Goal: Transaction & Acquisition: Obtain resource

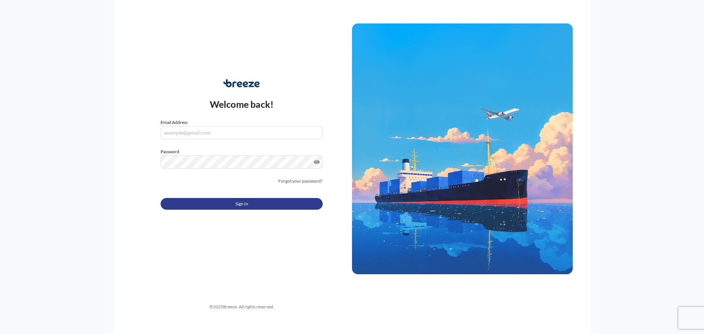
type input "[EMAIL_ADDRESS][DOMAIN_NAME]"
click at [237, 201] on span "Sign In" at bounding box center [242, 203] width 13 height 7
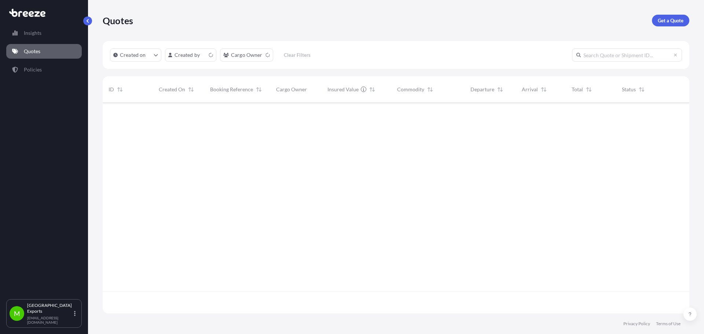
scroll to position [210, 582]
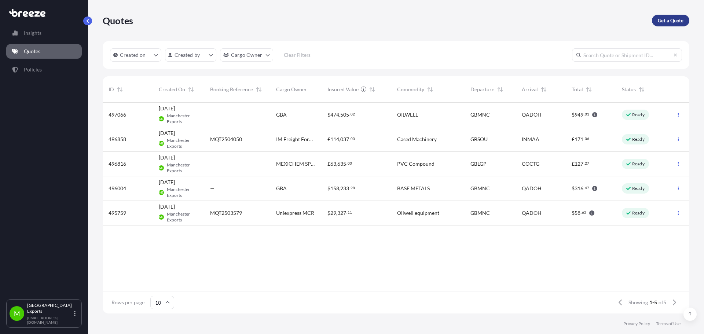
click at [669, 17] on p "Get a Quote" at bounding box center [671, 20] width 26 height 7
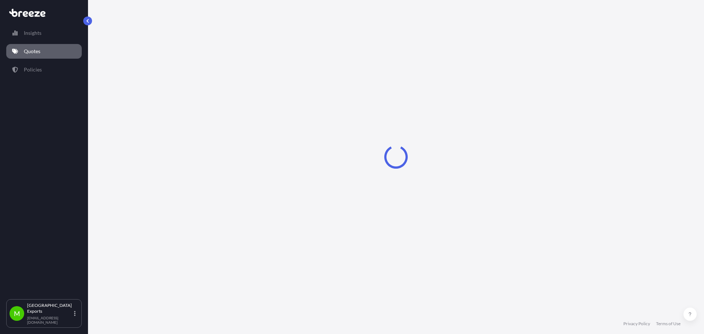
select select "Road"
select select "Sea"
select select "1"
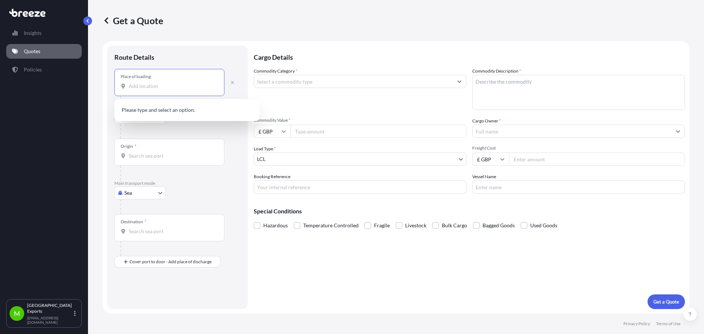
click at [157, 87] on input "Place of loading" at bounding box center [172, 86] width 87 height 7
click at [145, 88] on input "Place of loading" at bounding box center [172, 86] width 87 height 7
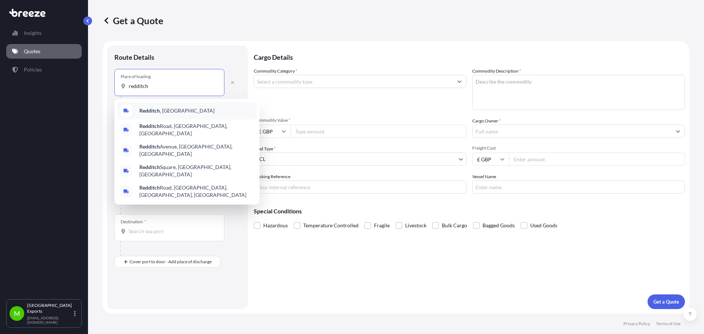
click at [158, 107] on span "Redditch , [GEOGRAPHIC_DATA]" at bounding box center [176, 110] width 75 height 7
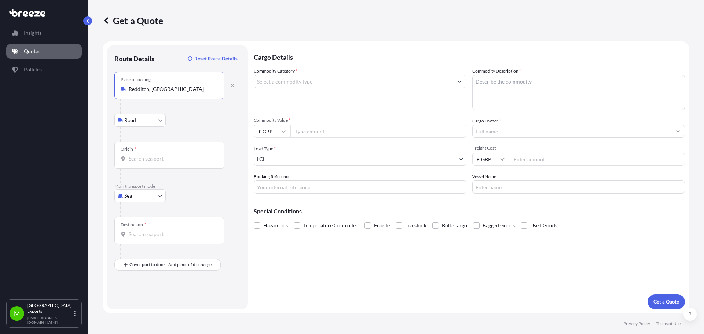
type input "Redditch, [GEOGRAPHIC_DATA]"
click at [153, 158] on input "Origin *" at bounding box center [172, 158] width 87 height 7
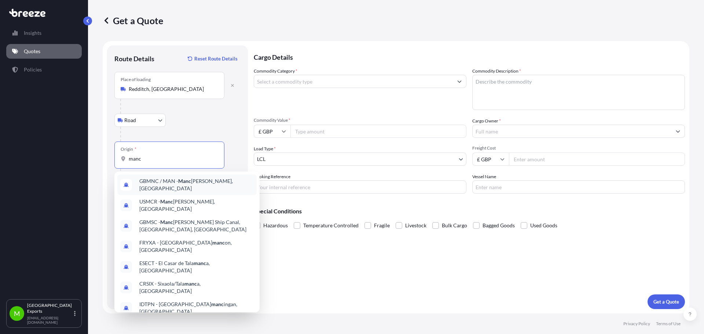
click at [157, 184] on span "GBMNC / MAN - Manc [PERSON_NAME], [GEOGRAPHIC_DATA]" at bounding box center [196, 185] width 114 height 15
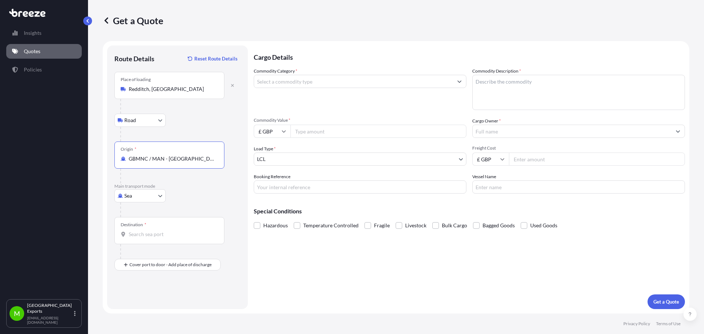
type input "GBMNC / MAN - [GEOGRAPHIC_DATA], [GEOGRAPHIC_DATA]"
click at [155, 193] on body "5 options available. 0 options available. 8 options available. Insights Quotes …" at bounding box center [352, 167] width 704 height 334
click at [142, 228] on div "Air" at bounding box center [139, 228] width 45 height 13
select select "Air"
click at [159, 161] on input "Origin *" at bounding box center [172, 158] width 87 height 7
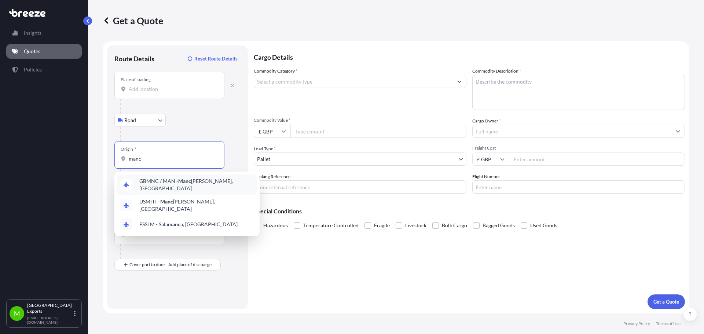
click at [158, 182] on span "GBMNC / MAN - Manc [PERSON_NAME], [GEOGRAPHIC_DATA]" at bounding box center [196, 185] width 114 height 15
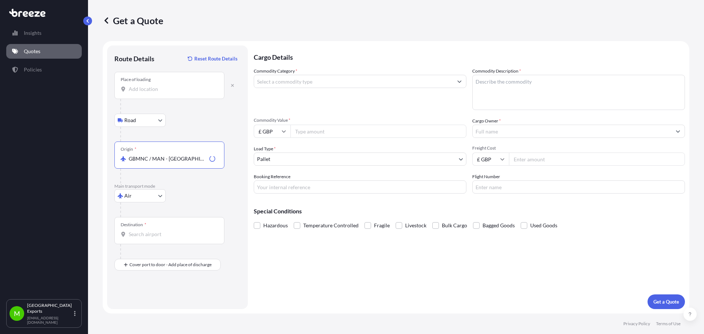
type input "GBMNC / MAN - [GEOGRAPHIC_DATA], [GEOGRAPHIC_DATA]"
click at [152, 234] on input "Destination *" at bounding box center [172, 234] width 87 height 7
drag, startPoint x: 160, startPoint y: 238, endPoint x: 103, endPoint y: 234, distance: 57.4
click at [103, 234] on form "Route Details Reset Route Details Place of loading Road Road Rail Origin * GBMN…" at bounding box center [396, 177] width 587 height 273
click at [150, 232] on input "rayleigh" at bounding box center [172, 234] width 87 height 7
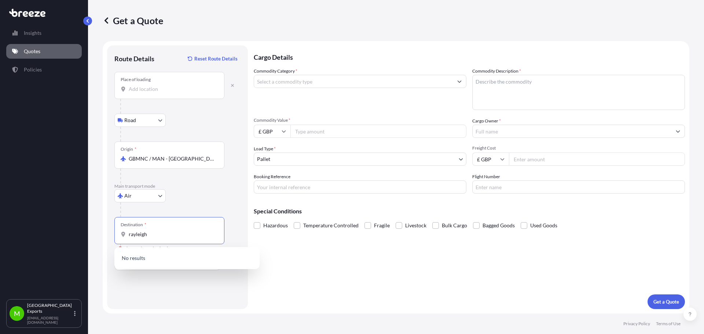
drag, startPoint x: 149, startPoint y: 237, endPoint x: 131, endPoint y: 237, distance: 18.7
click at [131, 237] on input "rayleigh" at bounding box center [172, 234] width 87 height 7
type input "r"
click at [171, 235] on input "[PERSON_NAME]" at bounding box center [172, 234] width 87 height 7
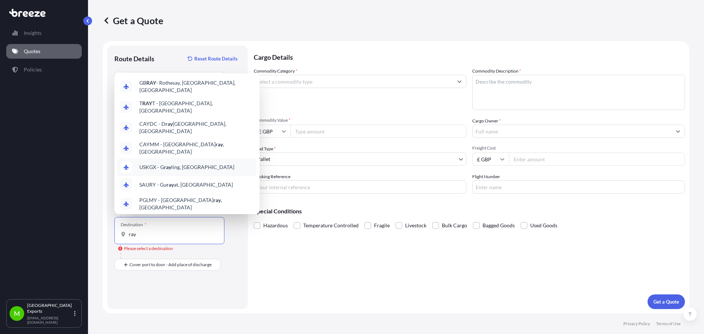
scroll to position [41, 0]
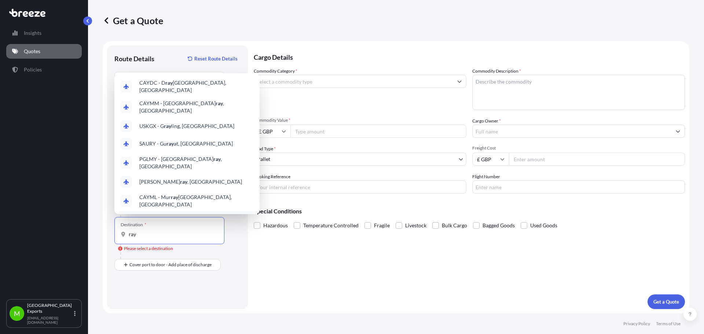
drag, startPoint x: 150, startPoint y: 236, endPoint x: 111, endPoint y: 230, distance: 39.0
click at [111, 230] on div "Route Details Reset Route Details Place of loading Road Road Rail Origin * GBMN…" at bounding box center [177, 177] width 141 height 264
click at [183, 234] on input "ray" at bounding box center [172, 234] width 87 height 7
drag, startPoint x: 154, startPoint y: 234, endPoint x: 113, endPoint y: 233, distance: 41.1
click at [113, 233] on div "Route Details Reset Route Details Place of loading Road Road Rail Origin * GBMN…" at bounding box center [177, 177] width 141 height 264
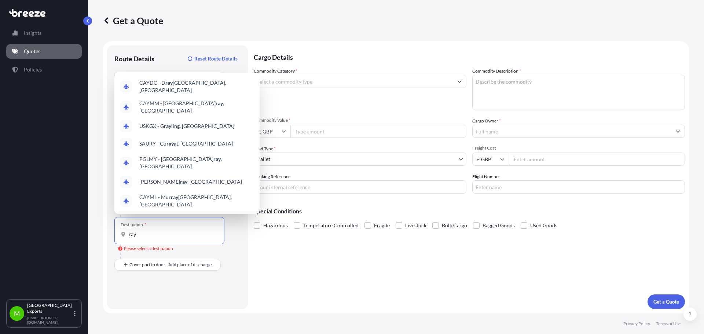
click at [149, 235] on input "ray" at bounding box center [172, 234] width 87 height 7
drag, startPoint x: 131, startPoint y: 234, endPoint x: 108, endPoint y: 234, distance: 22.8
click at [108, 234] on div "Route Details Reset Route Details Place of loading Road Road Rail Origin * GBMN…" at bounding box center [177, 177] width 141 height 264
click at [154, 236] on input "ray" at bounding box center [172, 234] width 87 height 7
drag, startPoint x: 144, startPoint y: 236, endPoint x: 113, endPoint y: 233, distance: 31.3
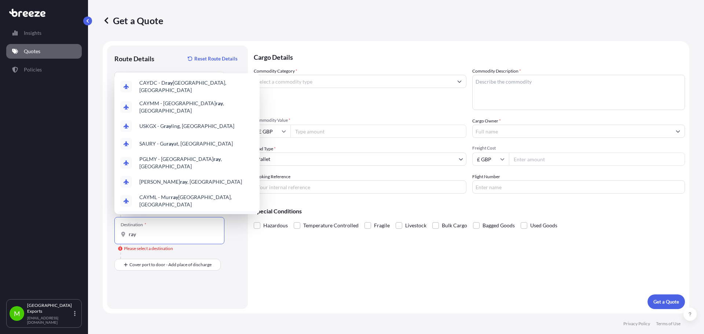
click at [113, 233] on div "Route Details Reset Route Details Place of loading Road Road Rail Origin * GBMN…" at bounding box center [177, 177] width 141 height 264
click at [147, 234] on input "ray" at bounding box center [172, 234] width 87 height 7
drag, startPoint x: 141, startPoint y: 234, endPoint x: 121, endPoint y: 234, distance: 19.5
click at [121, 234] on div "ray" at bounding box center [170, 234] width 98 height 7
click at [143, 234] on input "ray" at bounding box center [172, 234] width 87 height 7
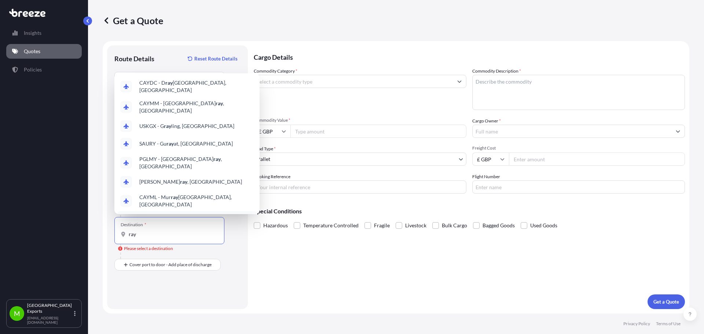
drag, startPoint x: 137, startPoint y: 235, endPoint x: 117, endPoint y: 234, distance: 20.2
click at [117, 234] on div "Destination * ray" at bounding box center [169, 230] width 110 height 27
click at [141, 232] on input "ray" at bounding box center [172, 234] width 87 height 7
click at [154, 240] on div "Destination * ray" at bounding box center [169, 230] width 110 height 27
click at [154, 238] on input "ray" at bounding box center [172, 234] width 87 height 7
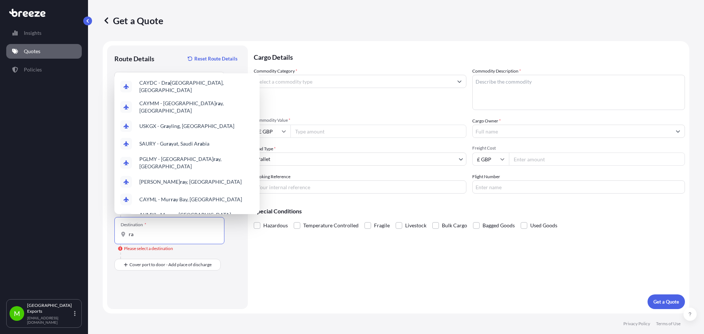
type input "r"
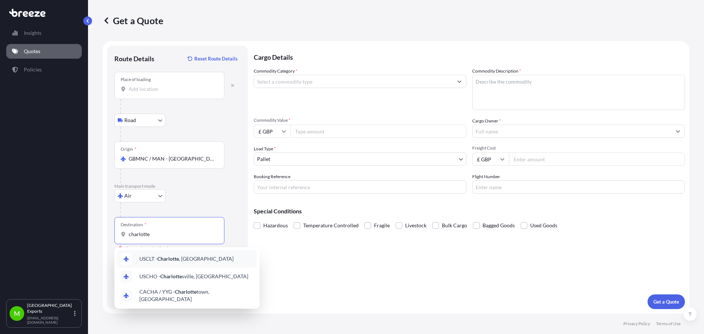
click at [163, 254] on div "USCLT - [GEOGRAPHIC_DATA] , [GEOGRAPHIC_DATA]" at bounding box center [186, 259] width 139 height 18
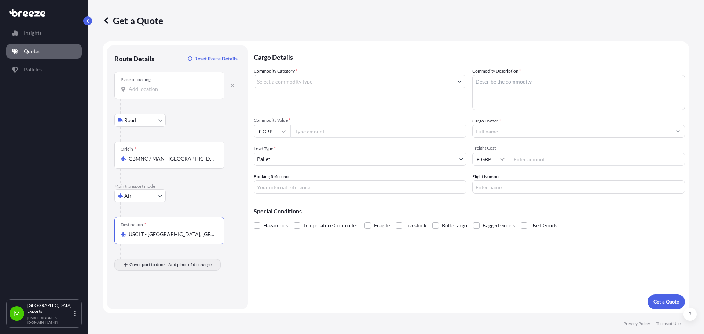
type input "USCLT - [GEOGRAPHIC_DATA], [GEOGRAPHIC_DATA]"
click at [153, 301] on input "Place of Discharge" at bounding box center [172, 304] width 87 height 7
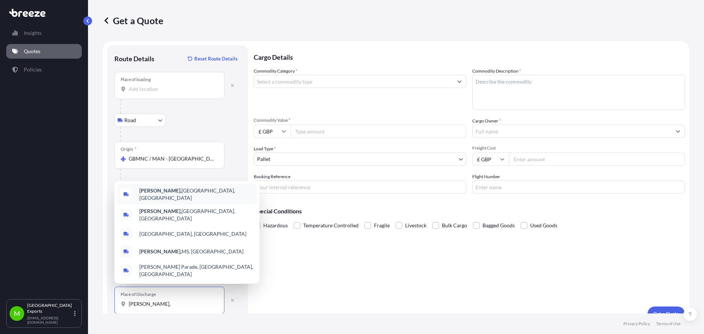
click at [177, 201] on div "[GEOGRAPHIC_DATA], [GEOGRAPHIC_DATA], [GEOGRAPHIC_DATA]" at bounding box center [186, 194] width 139 height 21
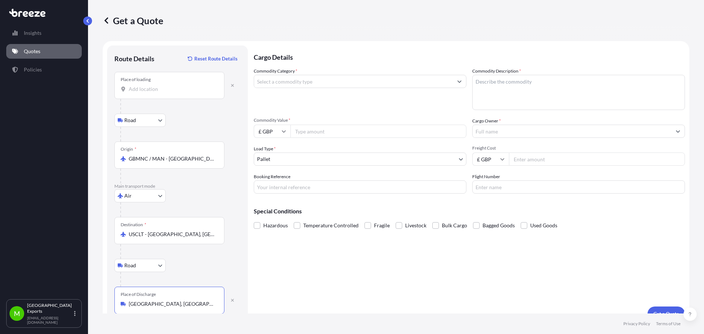
type input "[GEOGRAPHIC_DATA], [GEOGRAPHIC_DATA], [GEOGRAPHIC_DATA]"
click at [143, 88] on input "Place of loading" at bounding box center [172, 88] width 87 height 7
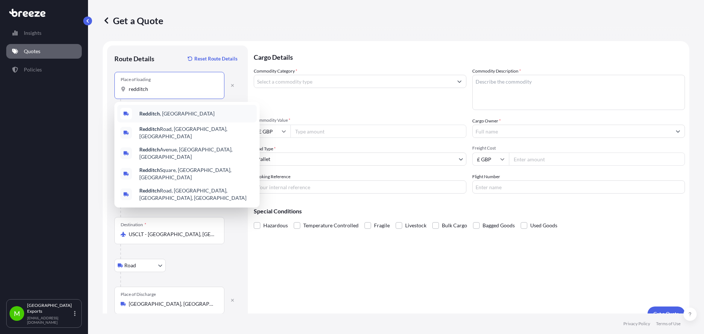
click at [169, 108] on div "Redditch , [GEOGRAPHIC_DATA]" at bounding box center [186, 114] width 139 height 18
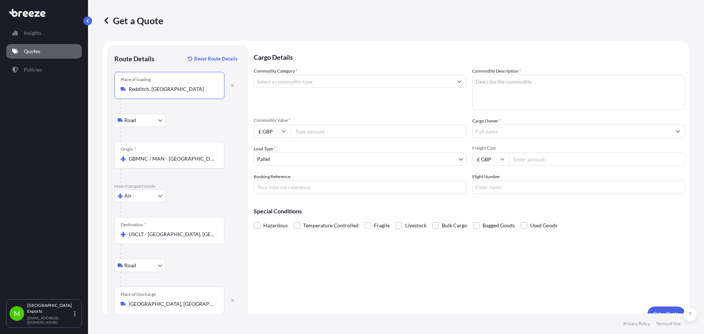
type input "Redditch, [GEOGRAPHIC_DATA]"
click at [343, 77] on input "Commodity Category *" at bounding box center [353, 81] width 199 height 13
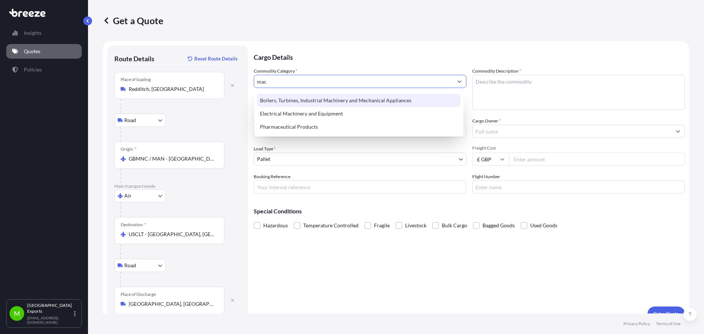
click at [327, 105] on div "Boilers, Turbines, Industrial Machinery and Mechanical Appliances" at bounding box center [359, 100] width 204 height 13
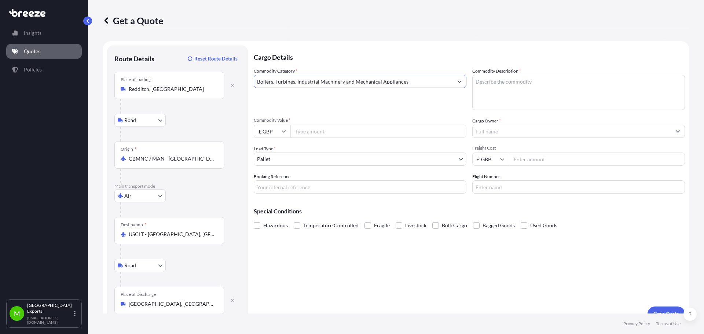
type input "Boilers, Turbines, Industrial Machinery and Mechanical Appliances"
click at [321, 123] on div "Commodity Value * £ GBP" at bounding box center [360, 127] width 213 height 21
click at [316, 138] on input "Commodity Value *" at bounding box center [379, 131] width 176 height 13
type input "15000"
click at [525, 87] on textarea "Commodity Description *" at bounding box center [579, 92] width 213 height 35
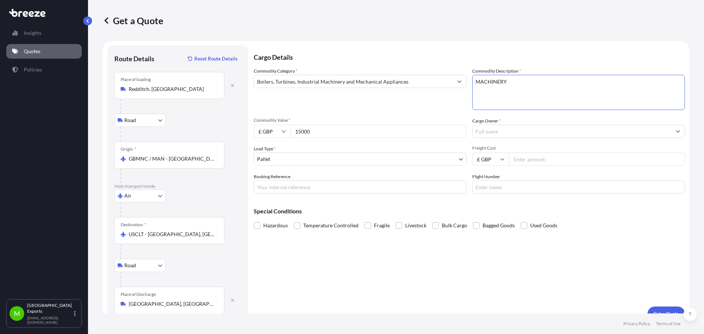
type textarea "MACHINERY"
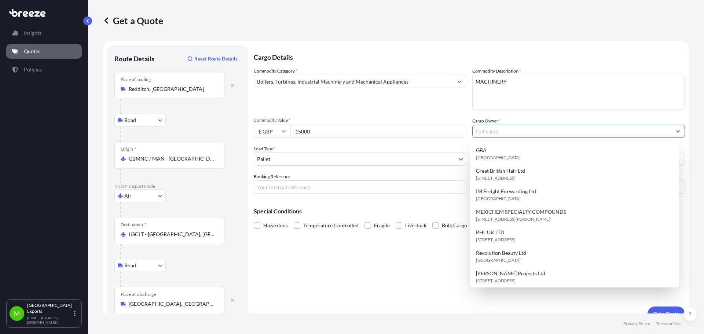
click at [510, 134] on input "Cargo Owner *" at bounding box center [572, 131] width 199 height 13
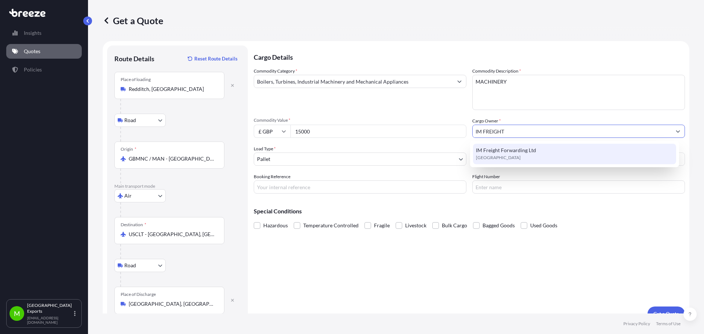
click at [523, 154] on div "IM Freight Forwarding Ltd [GEOGRAPHIC_DATA]" at bounding box center [575, 154] width 204 height 21
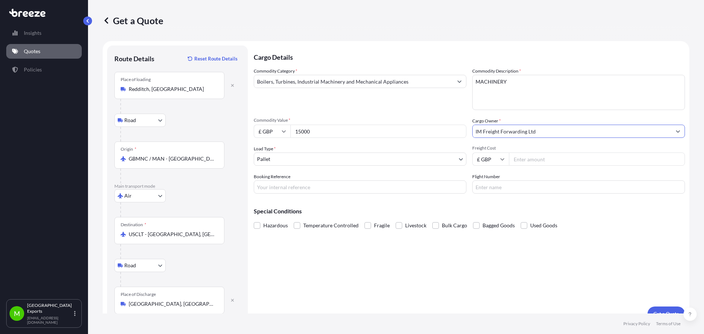
type input "IM Freight Forwarding Ltd"
click at [554, 164] on input "Freight Cost" at bounding box center [597, 159] width 176 height 13
type input "1195"
click at [659, 310] on button "Get a Quote" at bounding box center [666, 314] width 37 height 15
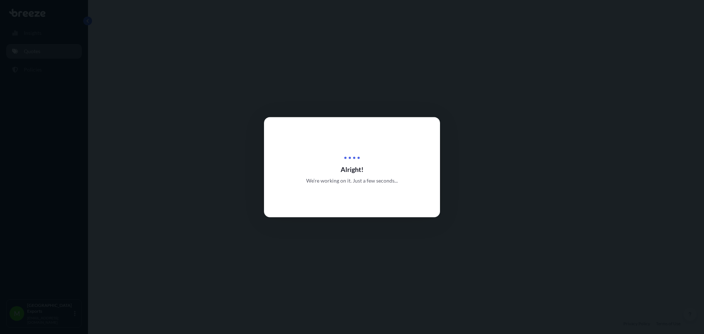
select select "Road"
select select "Air"
select select "Road"
select select "1"
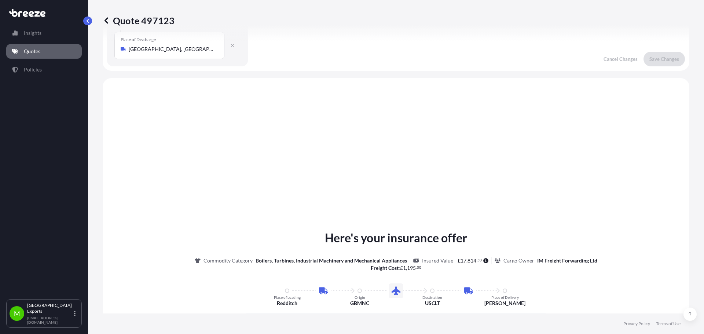
scroll to position [294, 0]
